Goal: Transaction & Acquisition: Purchase product/service

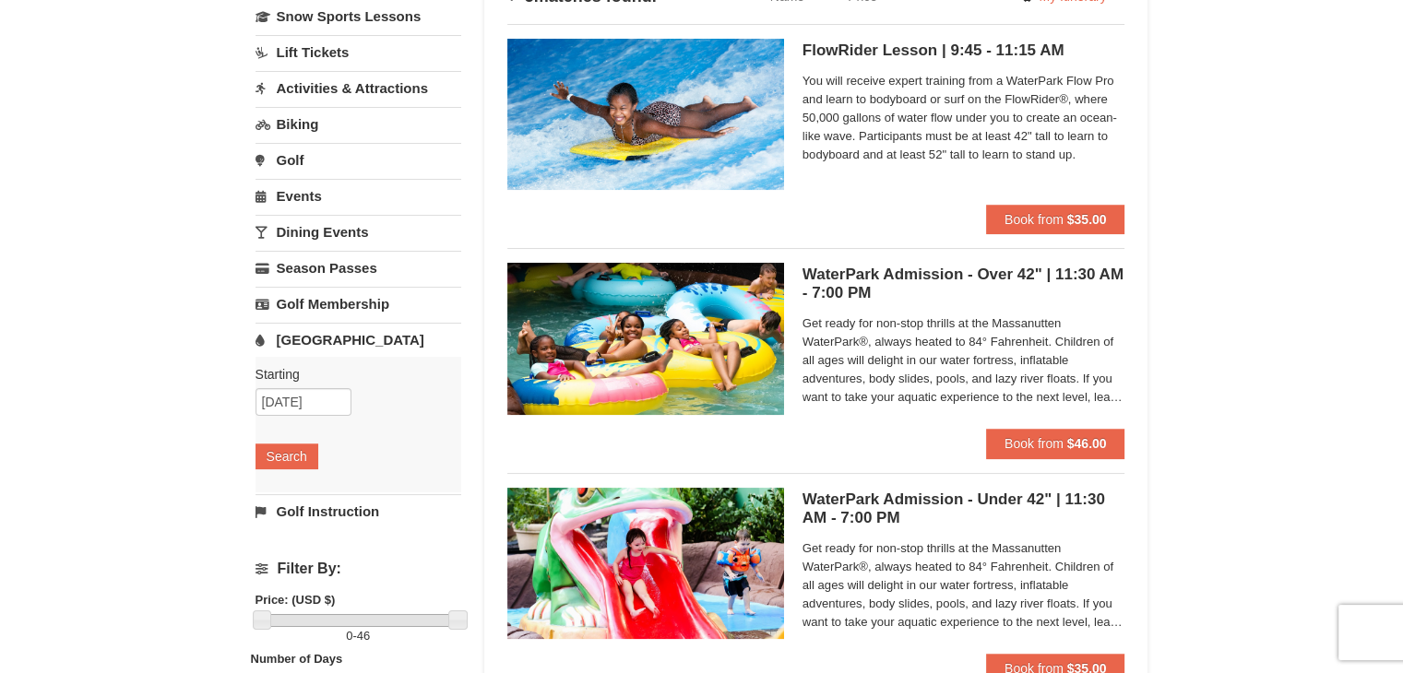
scroll to position [156, 0]
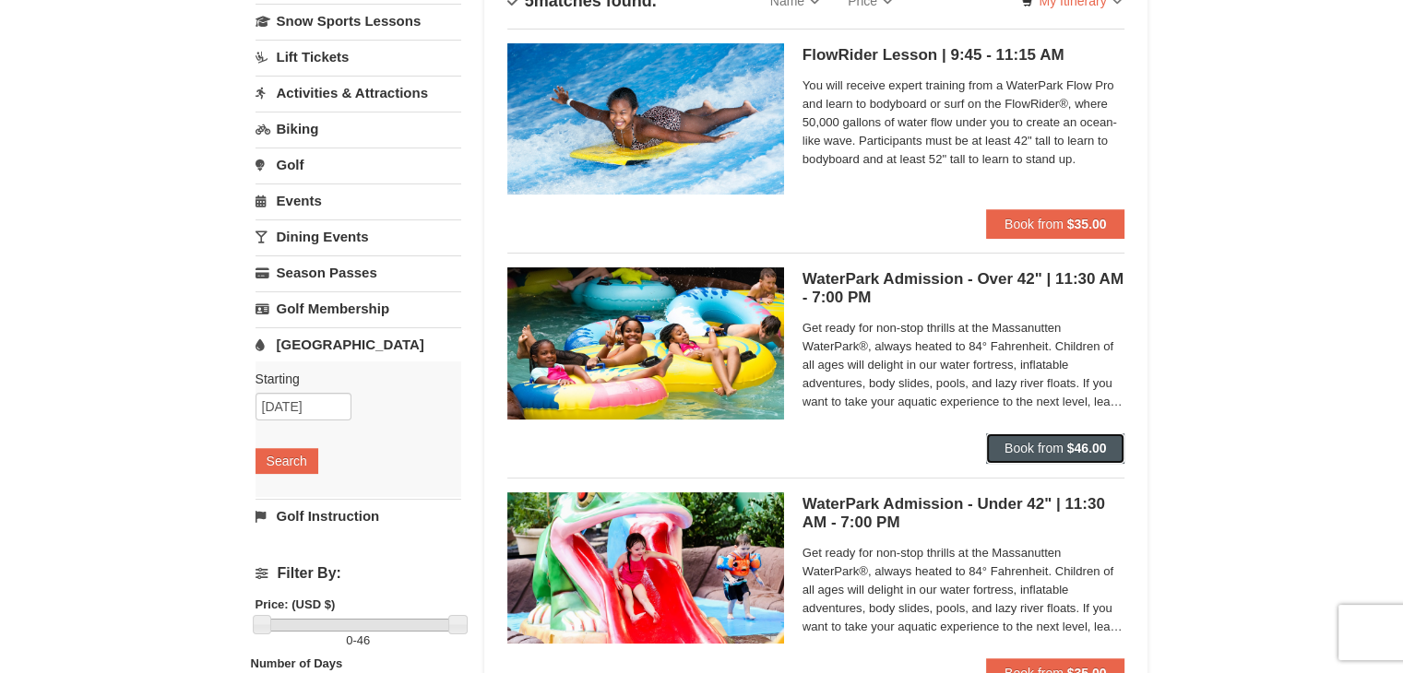
click at [1052, 441] on span "Book from" at bounding box center [1034, 448] width 59 height 15
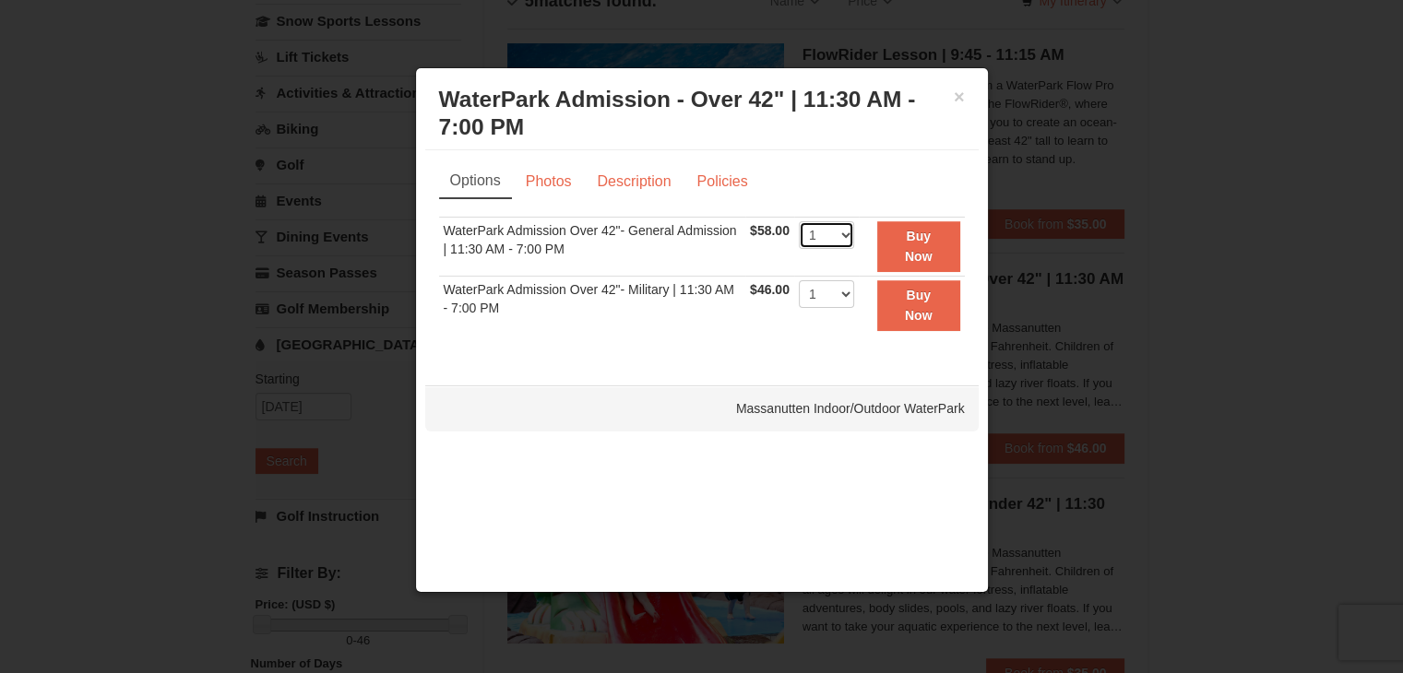
click at [834, 237] on select "1 2 3 4 5 6 7 8 9 10 11 12 13 14 15 16 17 18 19 20 21 22" at bounding box center [826, 235] width 55 height 28
select select "3"
click at [799, 221] on select "1 2 3 4 5 6 7 8 9 10 11 12 13 14 15 16 17 18 19 20 21 22" at bounding box center [826, 235] width 55 height 28
click at [849, 295] on select "1 2 3 4 5 6 7 8 9 10 11 12 13 14 15 16 17 18 19 20 21 22" at bounding box center [826, 294] width 55 height 28
click at [926, 232] on strong "Buy Now" at bounding box center [919, 246] width 28 height 35
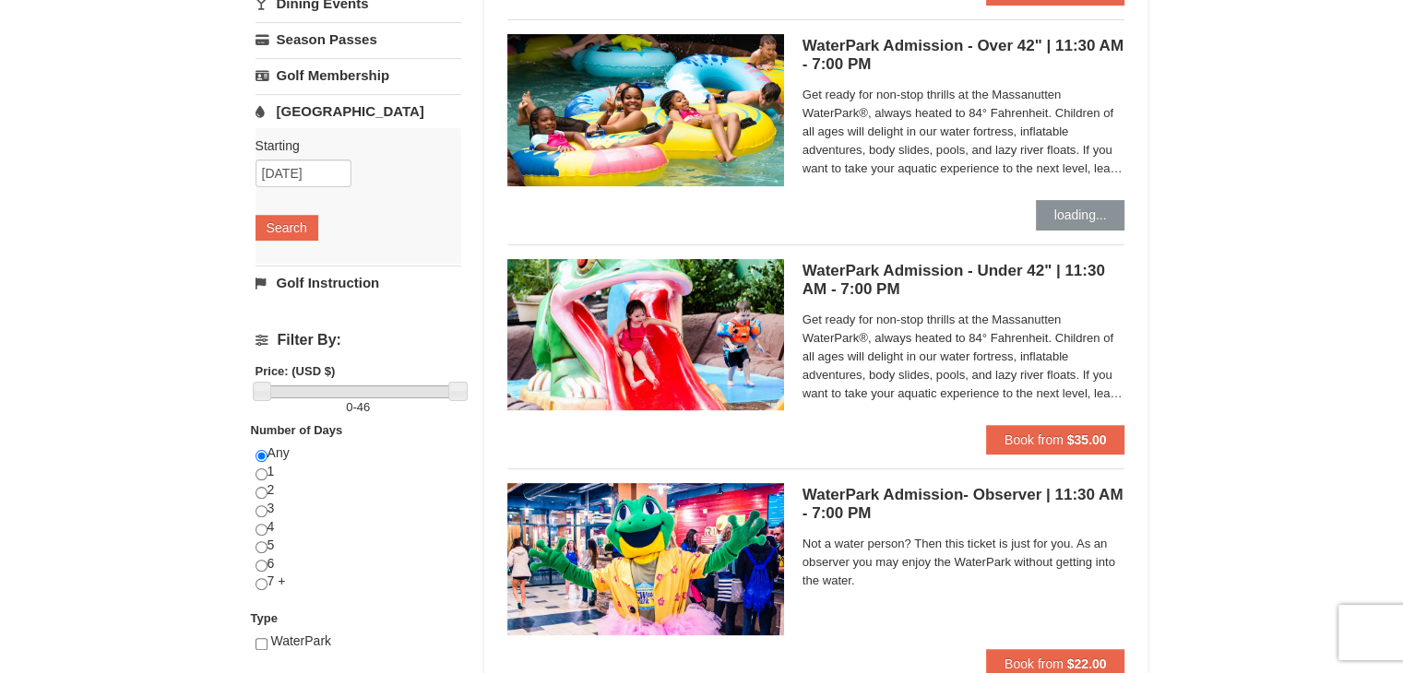
scroll to position [400, 0]
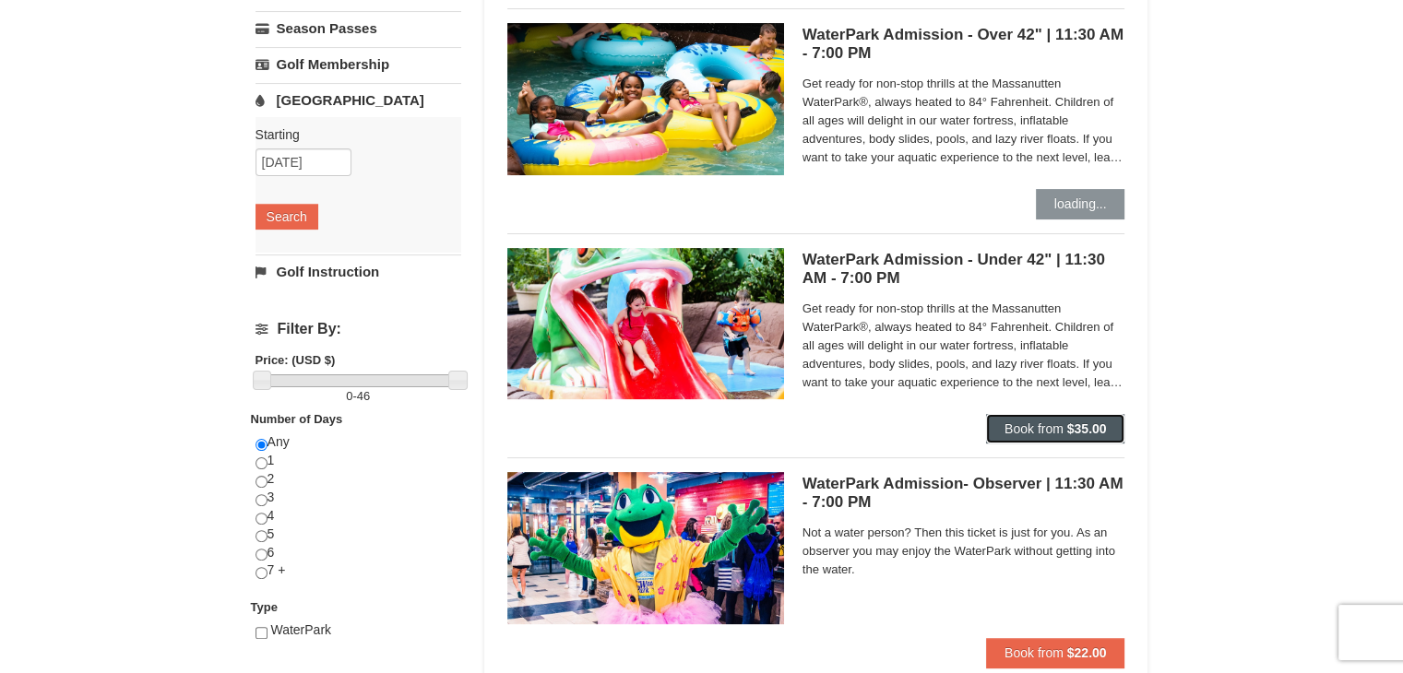
click at [1046, 439] on button "Book from $35.00" at bounding box center [1055, 429] width 139 height 30
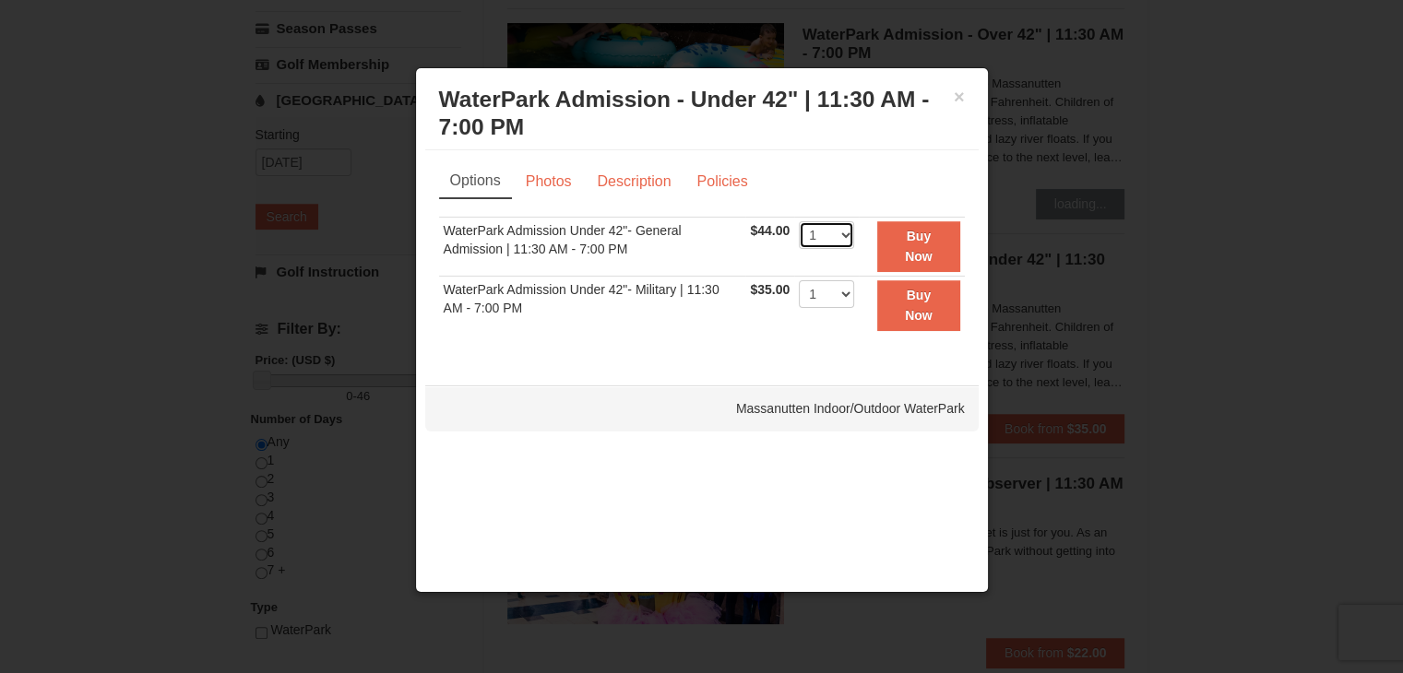
click at [840, 230] on select "1 2 3 4 5 6 7 8 9 10 11 12 13 14 15 16 17 18 19 20 21 22" at bounding box center [826, 235] width 55 height 28
click at [799, 221] on select "1 2 3 4 5 6 7 8 9 10 11 12 13 14 15 16 17 18 19 20 21 22" at bounding box center [826, 235] width 55 height 28
click at [915, 251] on strong "Buy Now" at bounding box center [919, 246] width 28 height 35
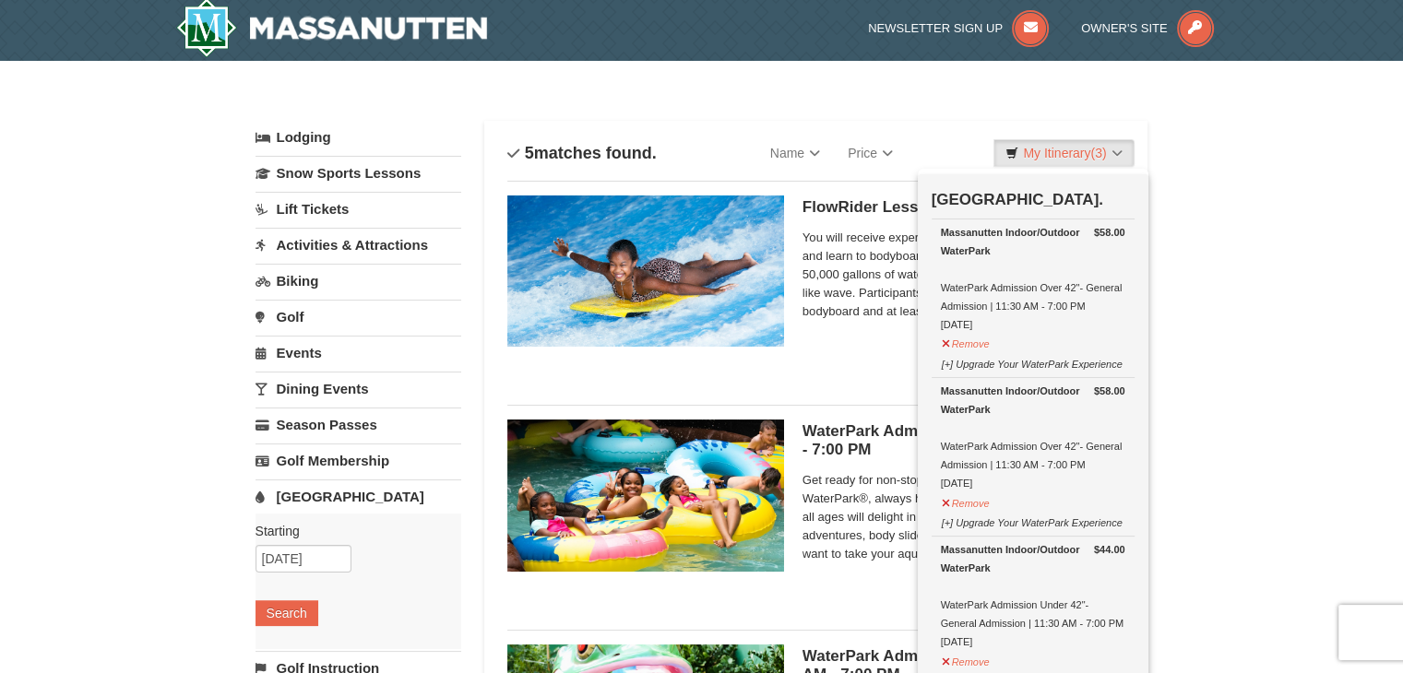
scroll to position [6, 0]
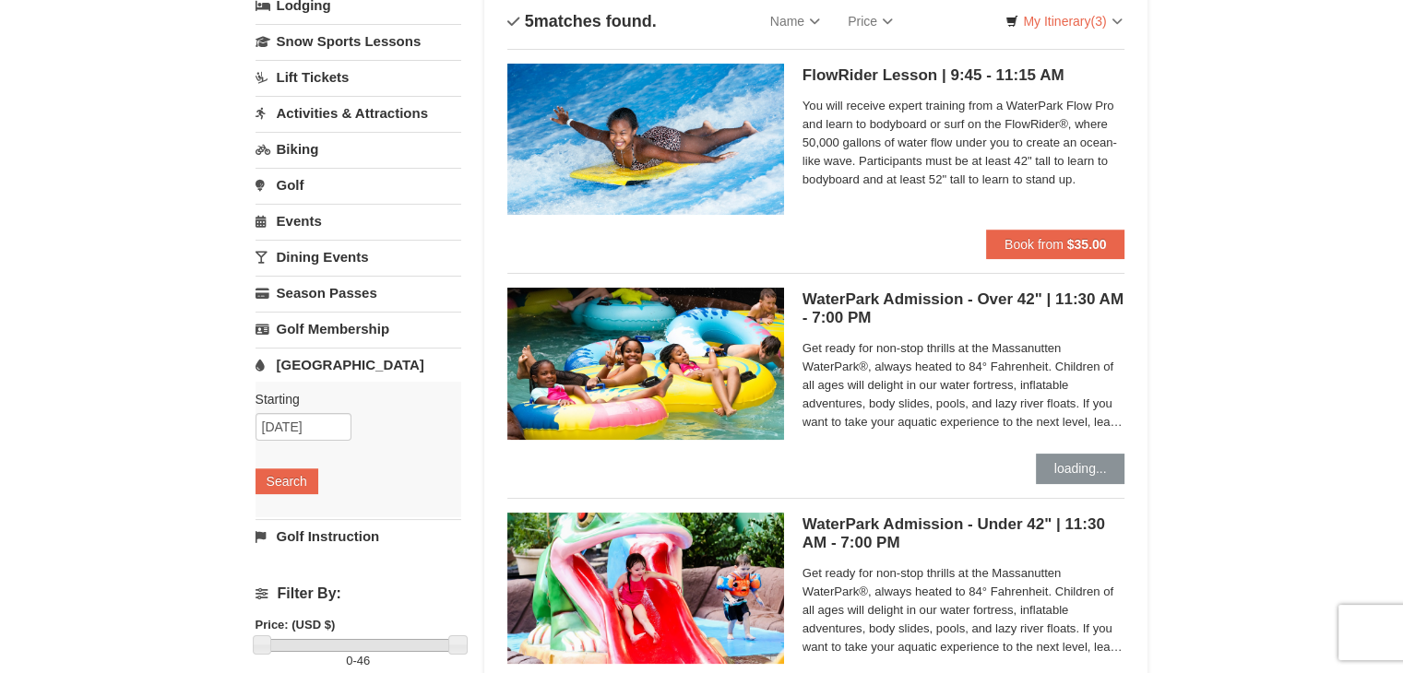
scroll to position [0, 0]
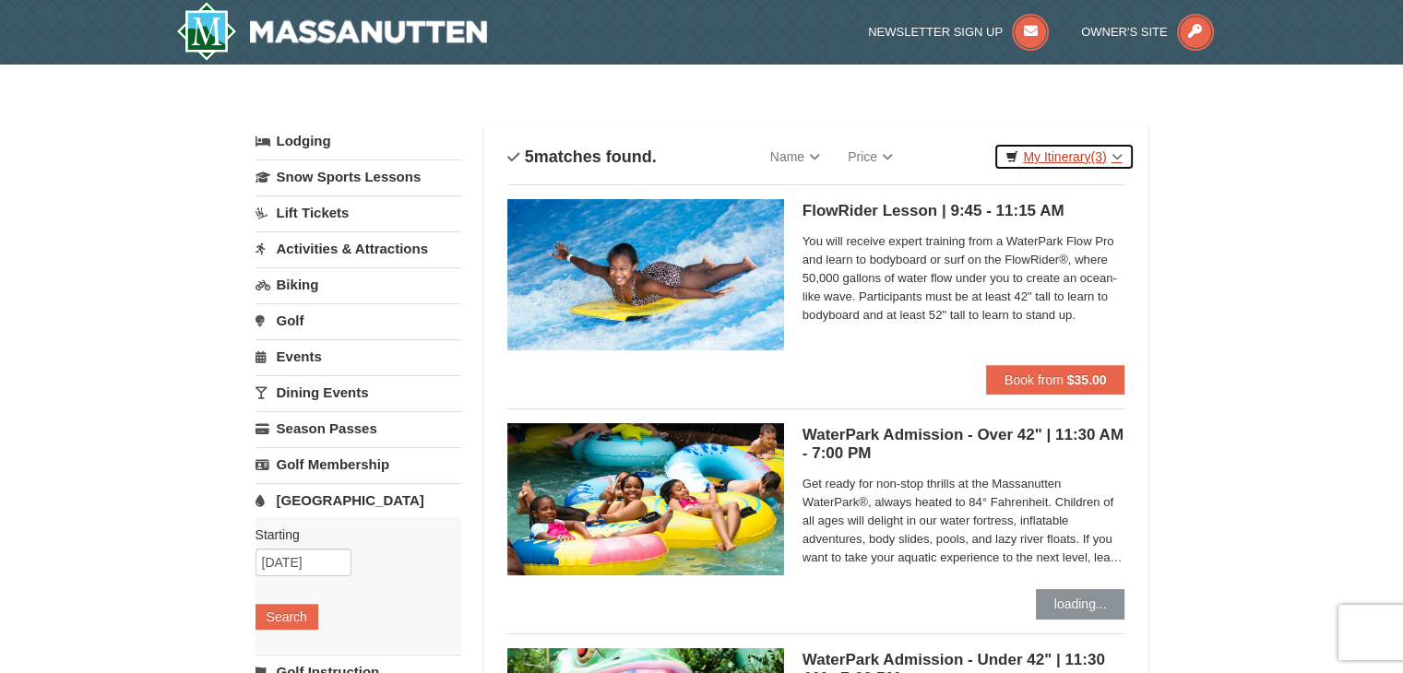
click at [1089, 155] on link "My Itinerary (3)" at bounding box center [1064, 157] width 140 height 28
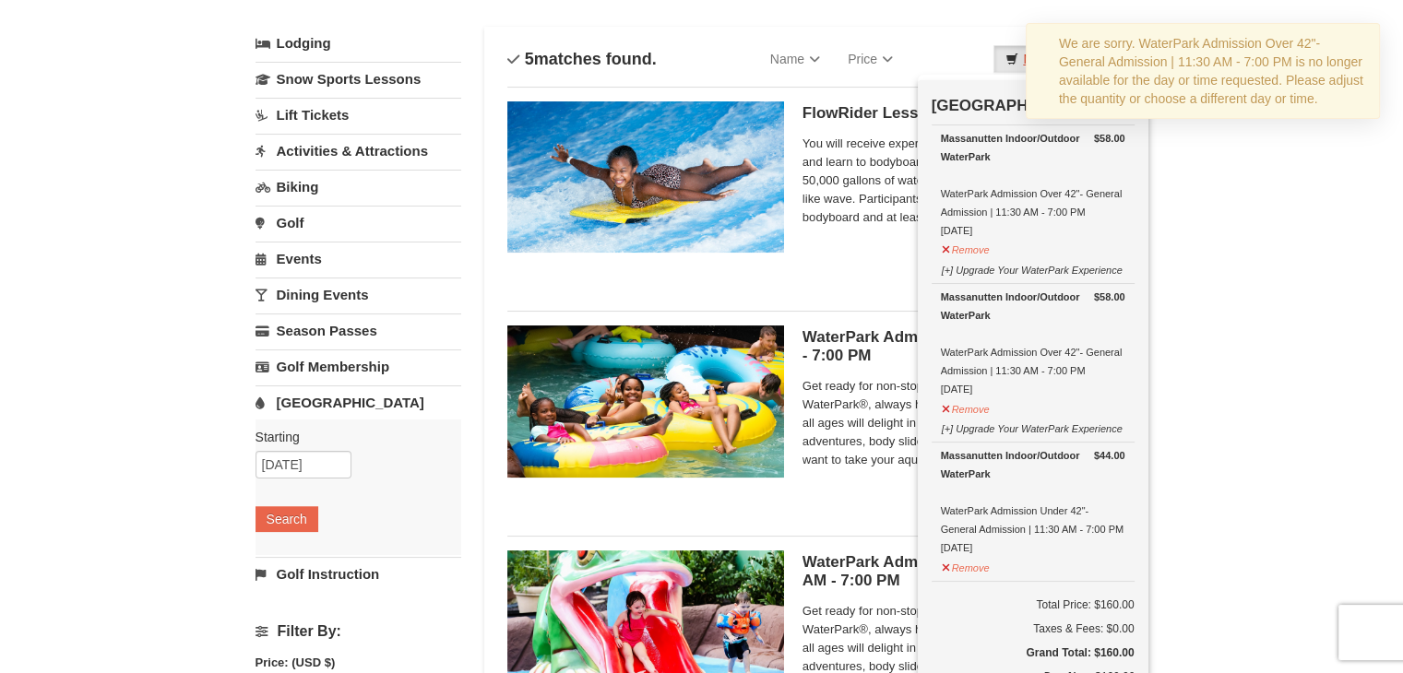
scroll to position [70, 0]
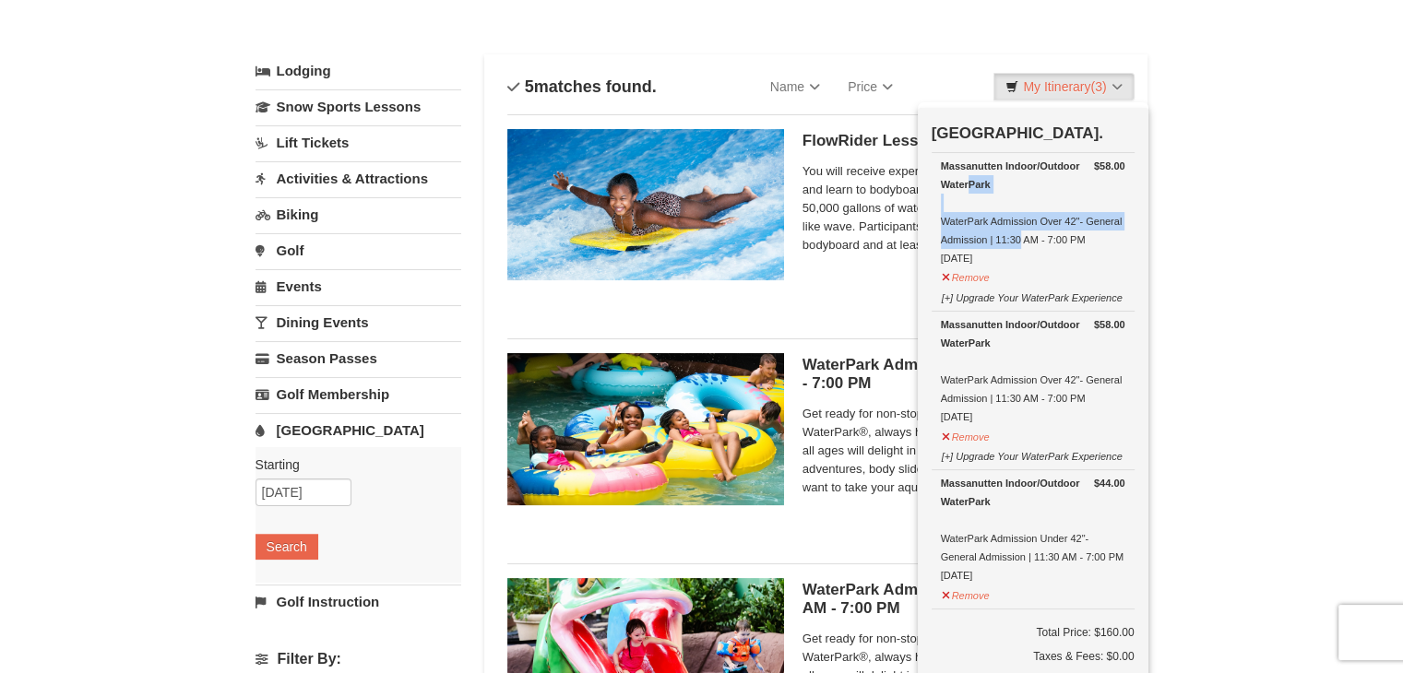
drag, startPoint x: 967, startPoint y: 177, endPoint x: 983, endPoint y: 237, distance: 62.2
click at [983, 237] on div "Massanutten Indoor/Outdoor WaterPark WaterPark Admission Over 42"- General Admi…" at bounding box center [1033, 212] width 185 height 111
